Goal: Transaction & Acquisition: Download file/media

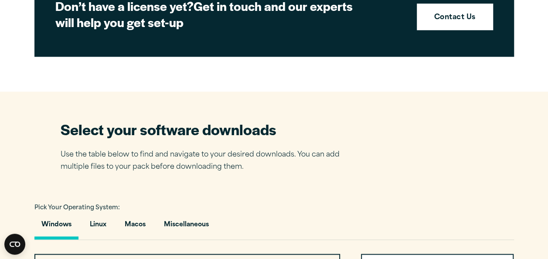
scroll to position [680, 0]
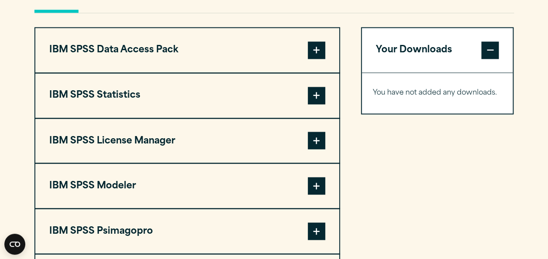
click at [322, 89] on span at bounding box center [316, 95] width 17 height 17
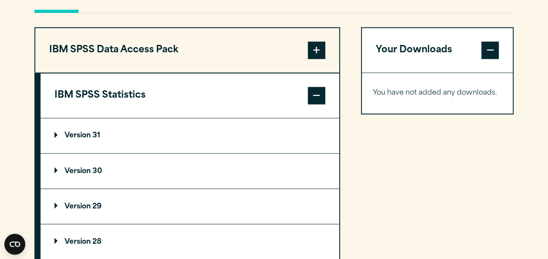
click at [98, 167] on p "Version 30" at bounding box center [79, 170] width 48 height 7
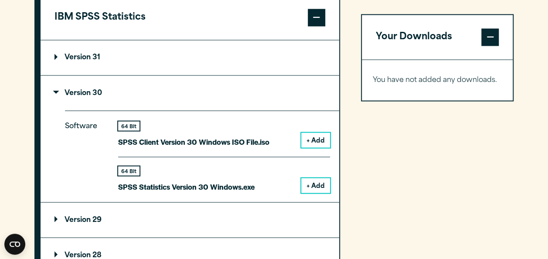
scroll to position [767, 0]
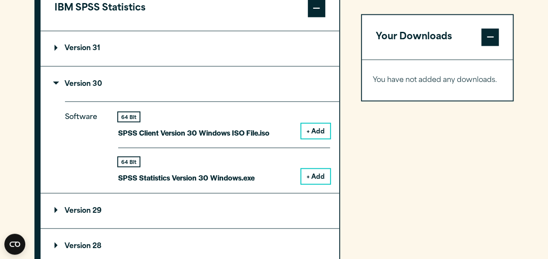
click at [318, 122] on div "64 Bit SPSS Client Version 30 Windows ISO File.iso + Add" at bounding box center [224, 130] width 212 height 36
click at [318, 127] on button "+ Add" at bounding box center [315, 130] width 29 height 15
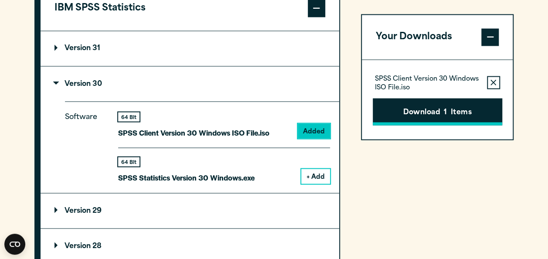
click at [403, 106] on button "Download 1 Items" at bounding box center [438, 111] width 130 height 27
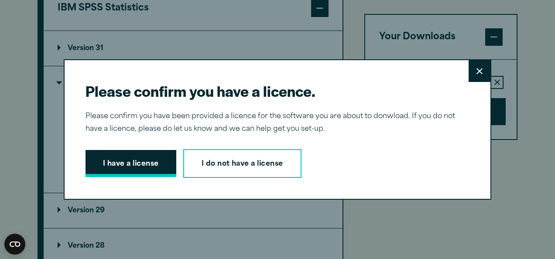
click at [148, 165] on button "I have a license" at bounding box center [130, 163] width 91 height 27
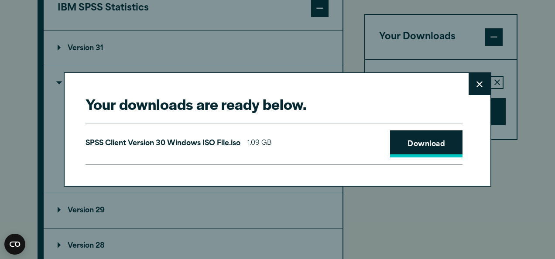
click at [421, 137] on link "Download" at bounding box center [426, 143] width 72 height 27
click at [476, 82] on icon at bounding box center [479, 84] width 6 height 7
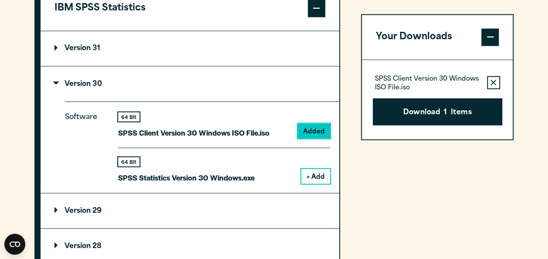
click at [321, 174] on button "+ Add" at bounding box center [315, 176] width 29 height 15
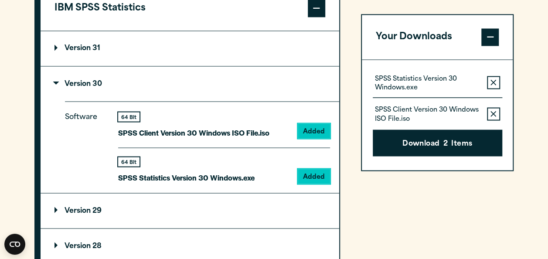
click at [496, 114] on icon "button" at bounding box center [494, 114] width 6 height 6
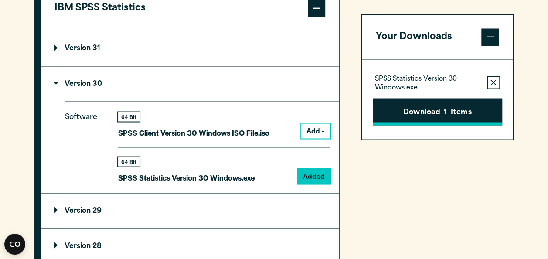
click at [453, 106] on button "Download 1 Items" at bounding box center [438, 111] width 130 height 27
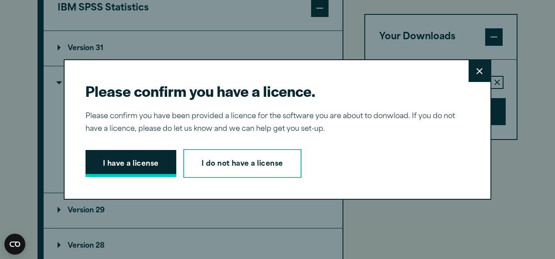
click at [114, 161] on button "I have a license" at bounding box center [130, 163] width 91 height 27
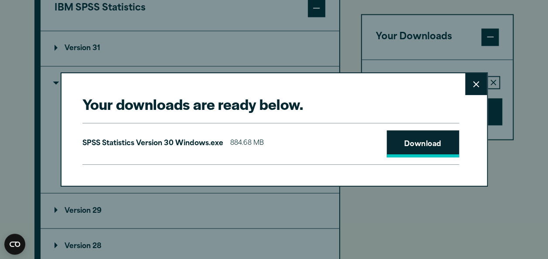
click at [429, 140] on link "Download" at bounding box center [423, 143] width 72 height 27
